Goal: Contribute content

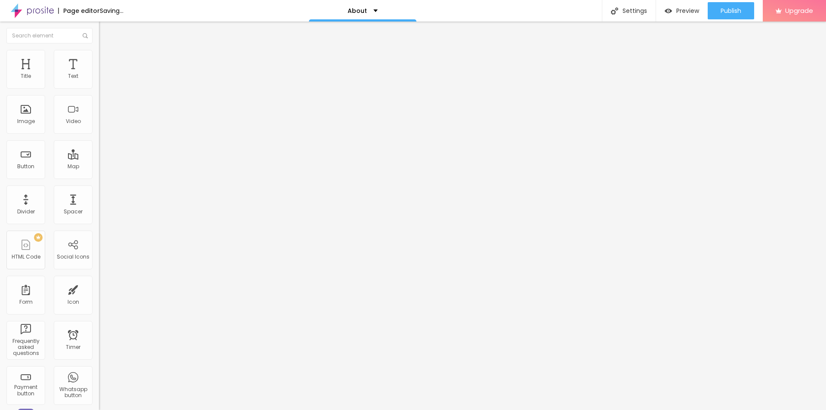
click at [99, 74] on span "Change image" at bounding box center [122, 70] width 46 height 7
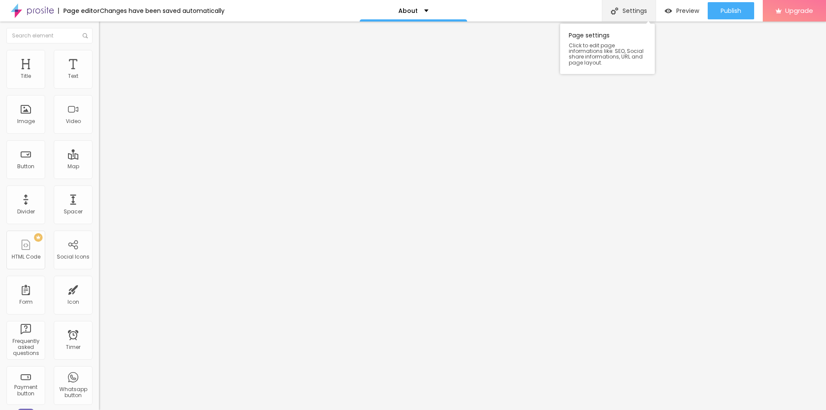
click at [635, 14] on div "Settings" at bounding box center [629, 11] width 54 height 22
drag, startPoint x: 378, startPoint y: 112, endPoint x: 320, endPoint y: 113, distance: 58.1
paste input "Herz P1 Smart Ring Reviews and Battery Life Complaints A Real-World Tes"
type input "Herz P1 Smart Ring Reviews and Battery Life Complaints A Real-World Test"
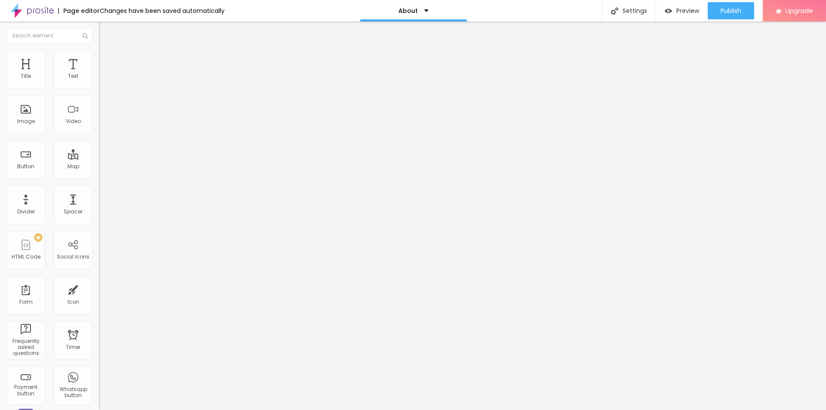
click at [734, 15] on div "Publish" at bounding box center [730, 10] width 21 height 17
click at [635, 12] on div "Settings" at bounding box center [629, 11] width 54 height 22
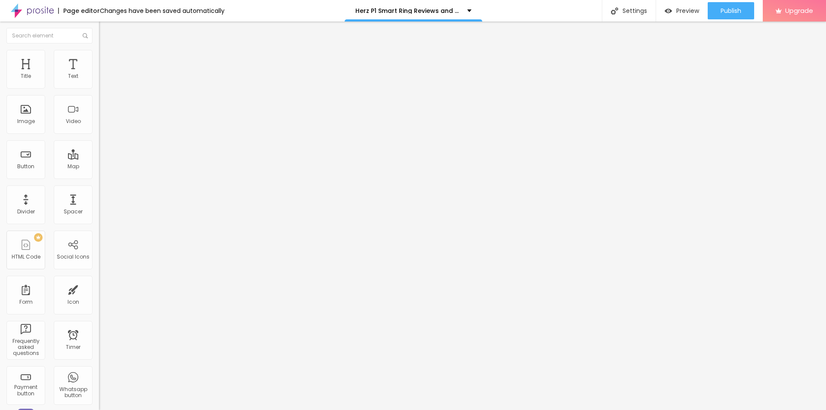
drag, startPoint x: 412, startPoint y: 191, endPoint x: 301, endPoint y: 194, distance: 111.0
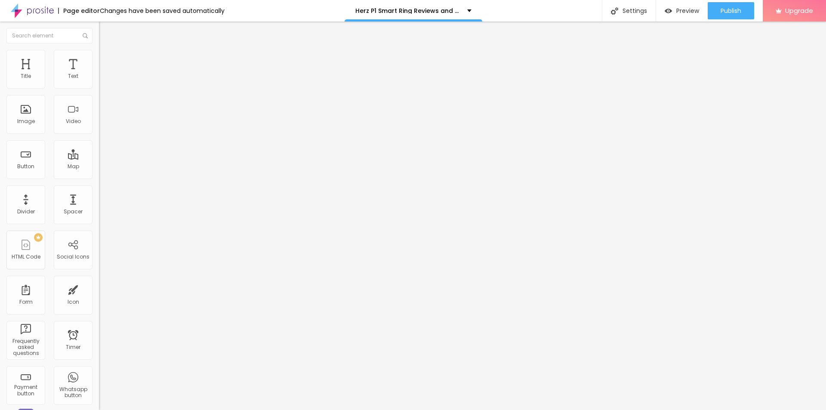
paste input "Herz P1 Smart Ring Reviews and Battery Life Complaints A Real-World Test"
type input "Herz P1 Smart Ring Reviews and Battery Life Complaints A Real-World Test"
